Goal: Task Accomplishment & Management: Use online tool/utility

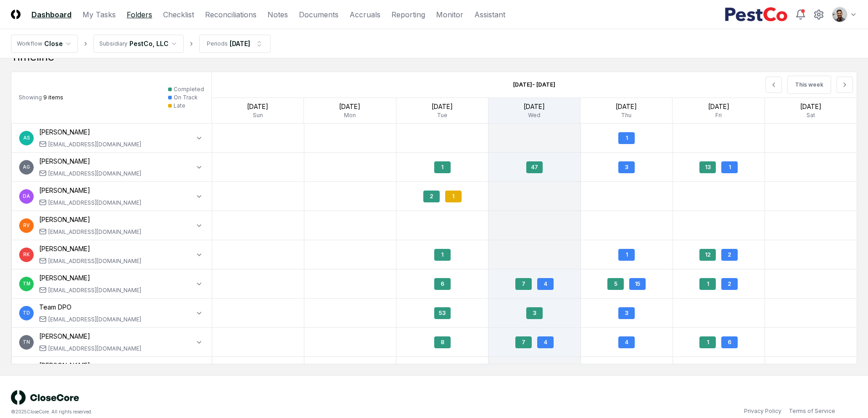
scroll to position [750, 0]
click at [171, 15] on link "Checklist" at bounding box center [178, 14] width 31 height 11
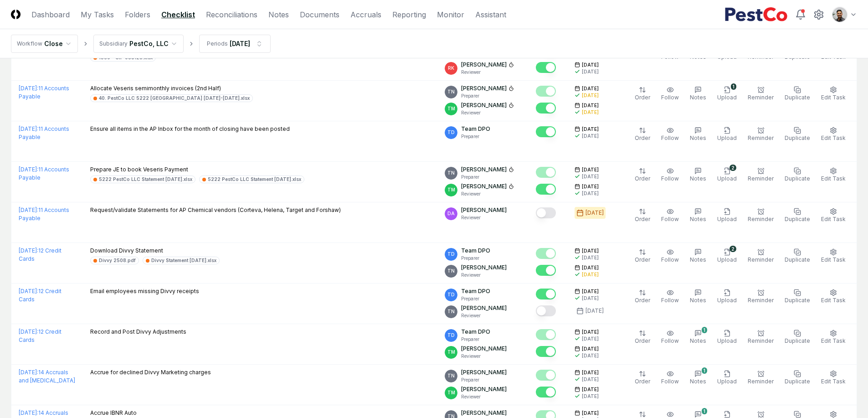
scroll to position [1857, 0]
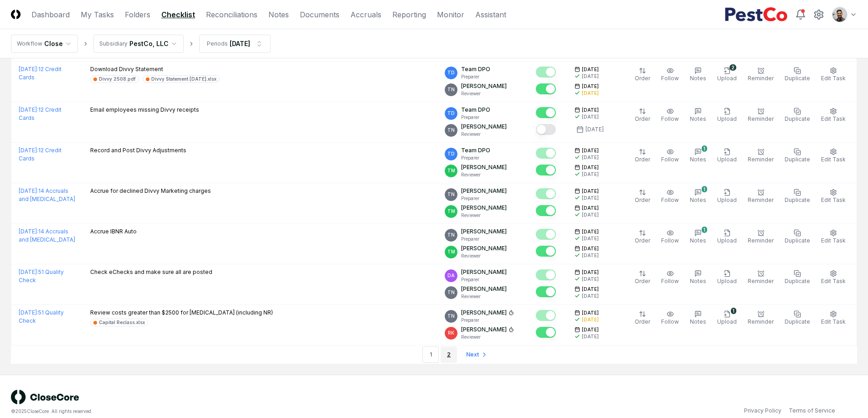
click at [453, 346] on link "2" at bounding box center [448, 354] width 16 height 16
